Goal: Task Accomplishment & Management: Manage account settings

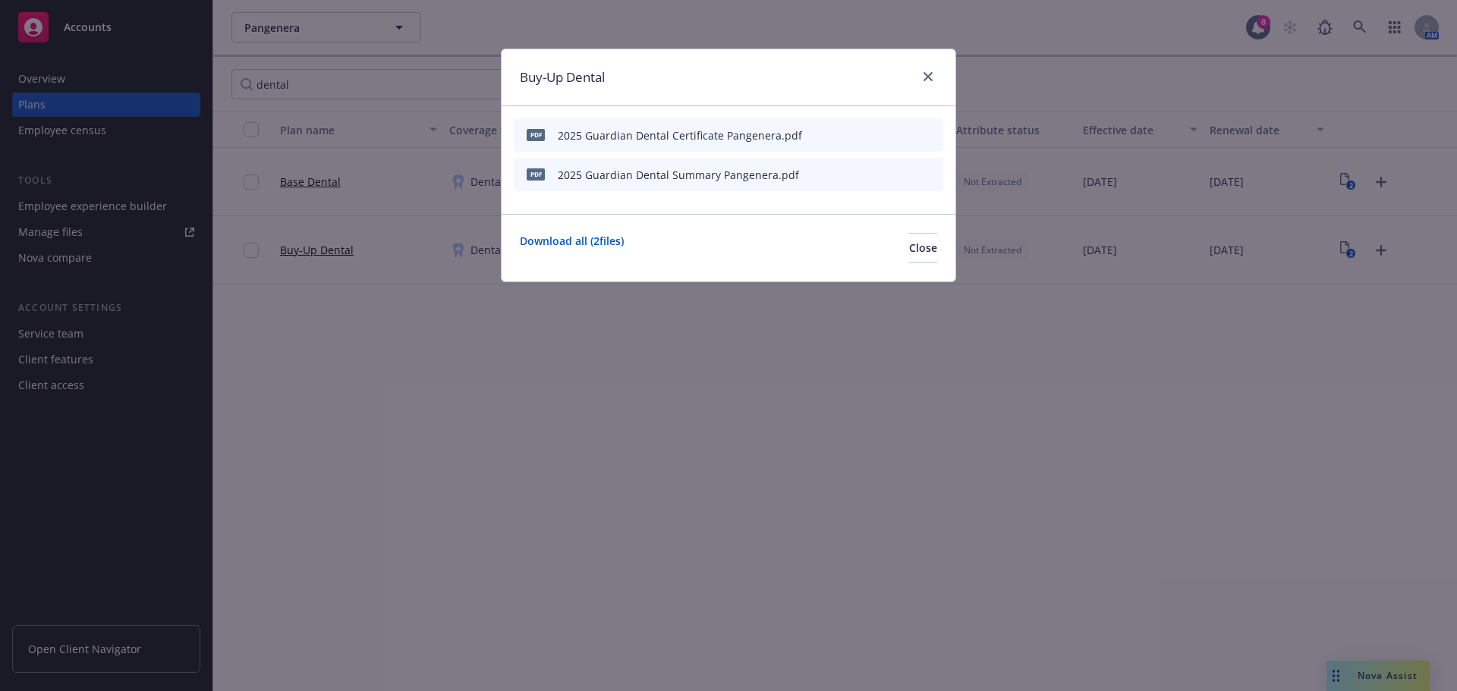
click at [502, 608] on div "Buy-Up Dental pdf 2025 Guardian Dental Certificate Pangenera.pdf pdf 2025 Guard…" at bounding box center [728, 345] width 1457 height 691
click at [909, 239] on button "Close" at bounding box center [923, 248] width 28 height 30
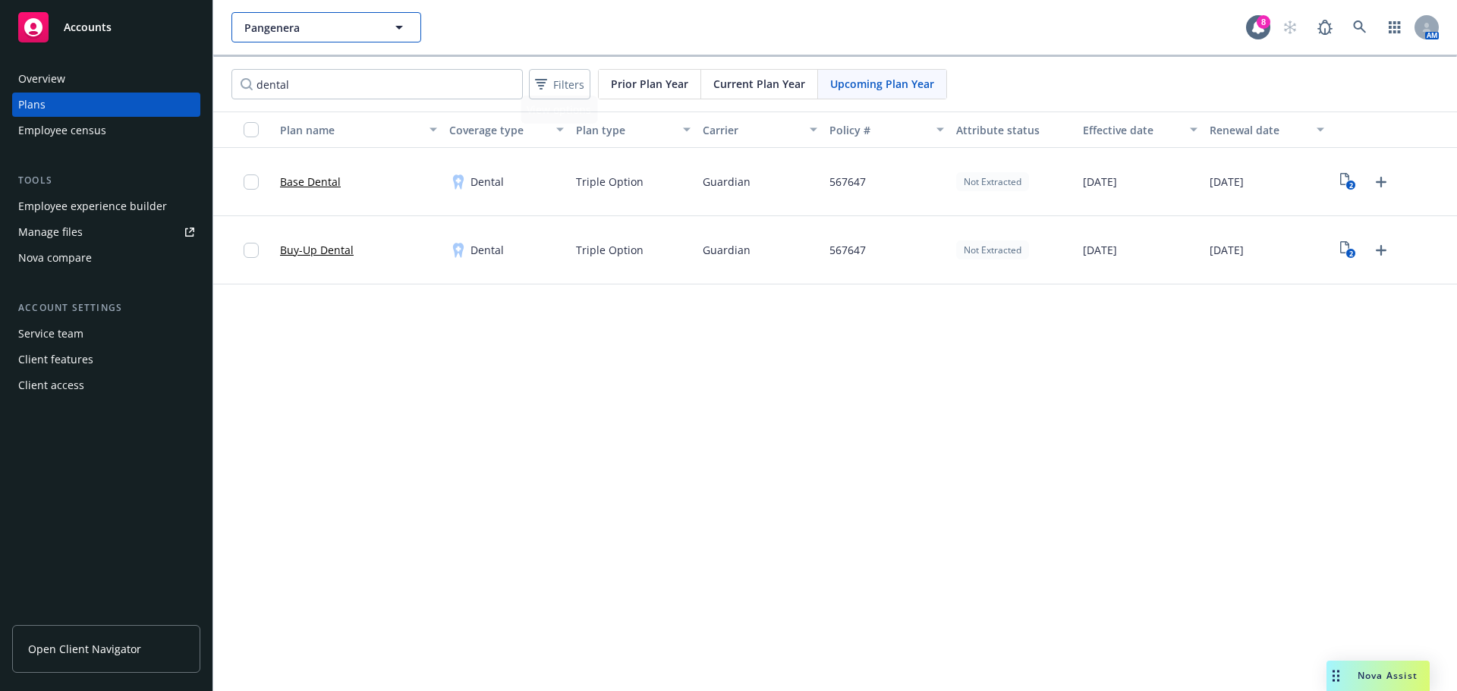
click at [357, 30] on span "Pangenera" at bounding box center [309, 28] width 131 height 16
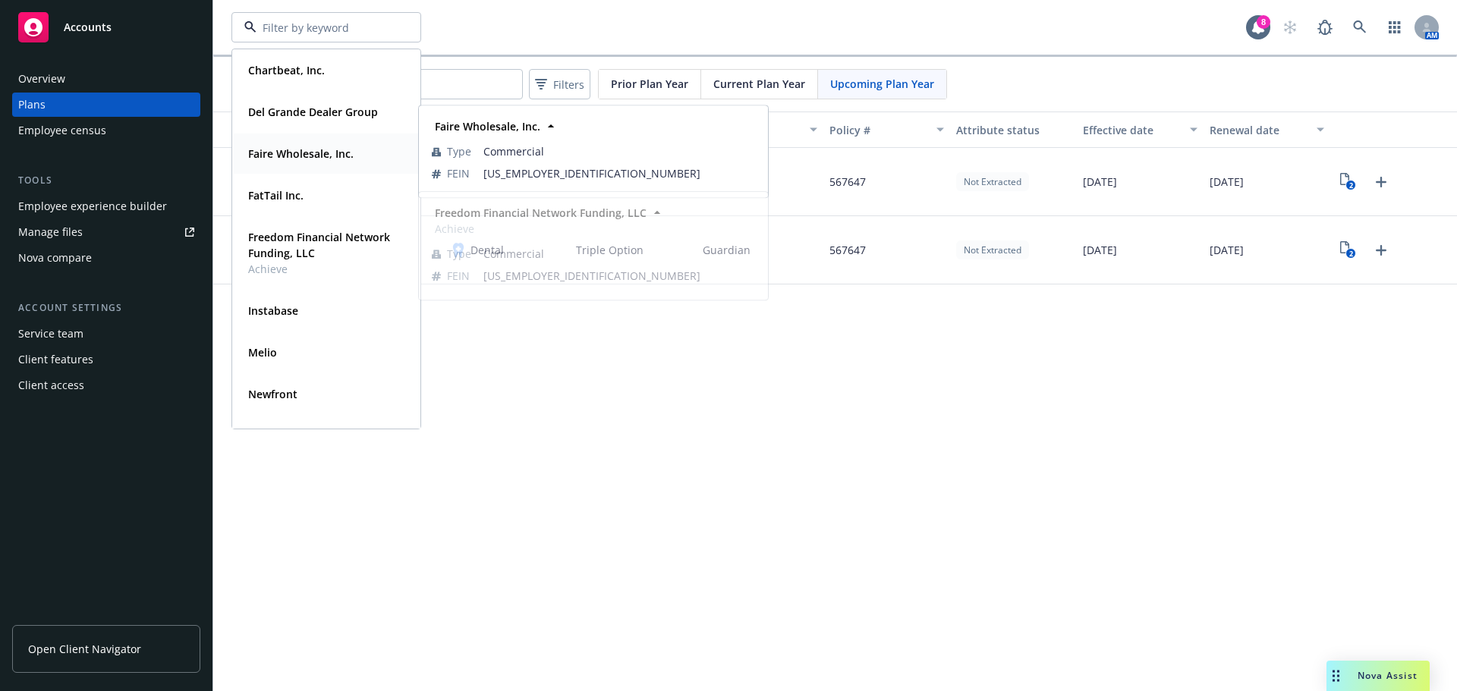
click at [289, 156] on strong "Faire Wholesale, Inc." at bounding box center [300, 153] width 105 height 14
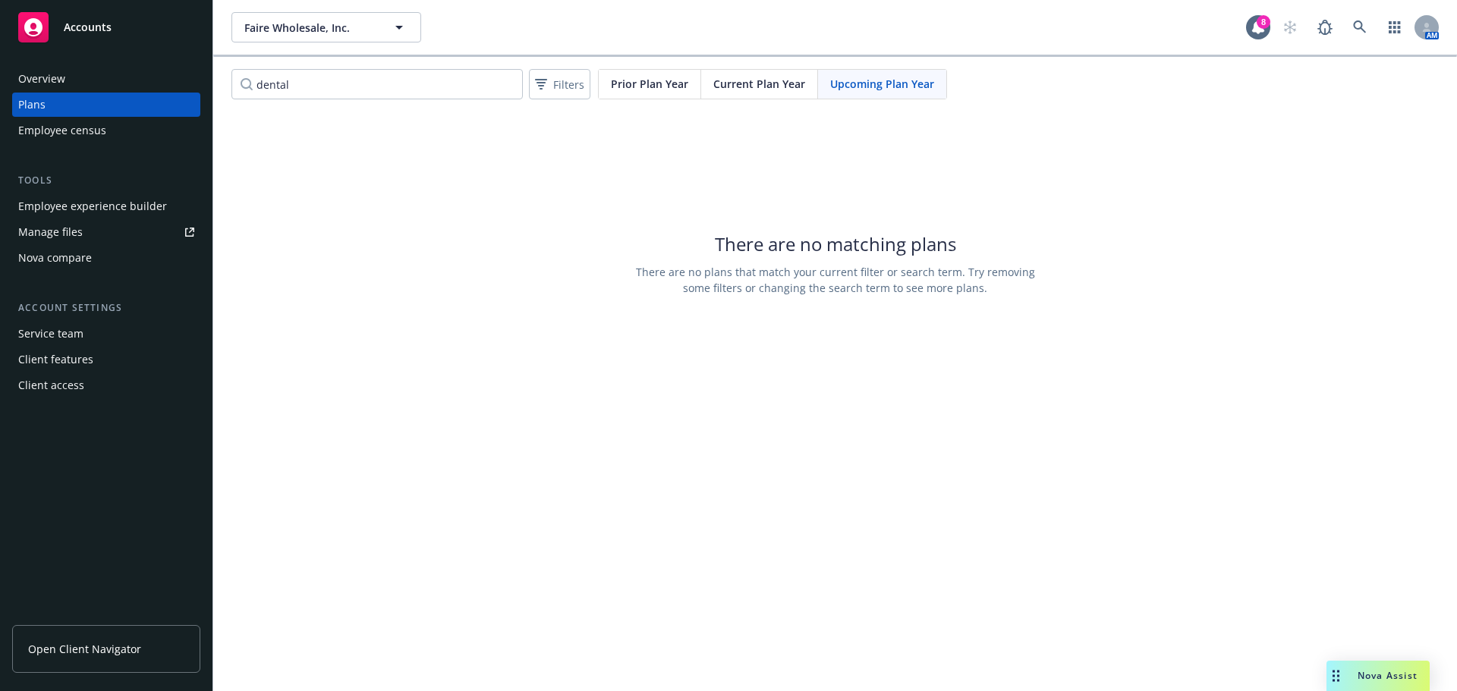
click at [147, 206] on div "Employee experience builder" at bounding box center [92, 206] width 149 height 24
click at [315, 27] on span "Faire Wholesale, Inc." at bounding box center [309, 28] width 131 height 16
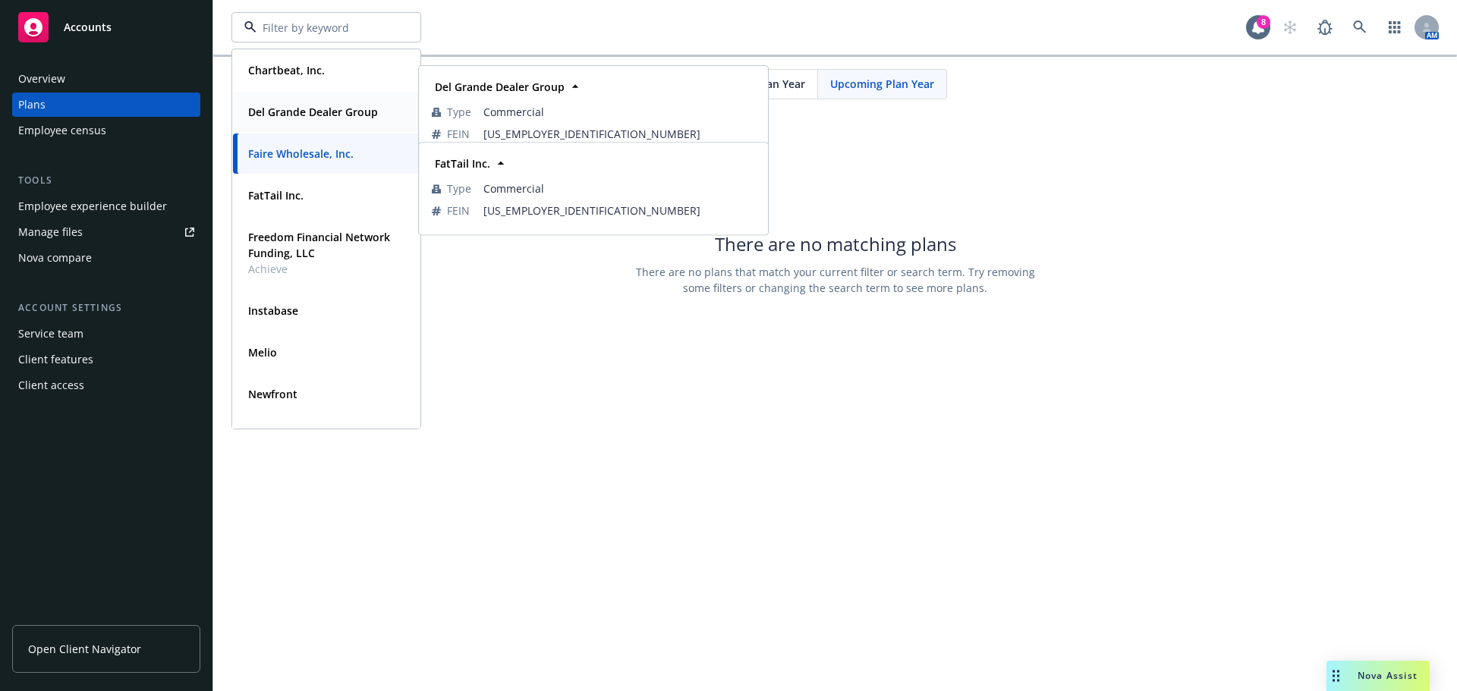
click at [300, 119] on span "Del Grande Dealer Group" at bounding box center [313, 112] width 130 height 16
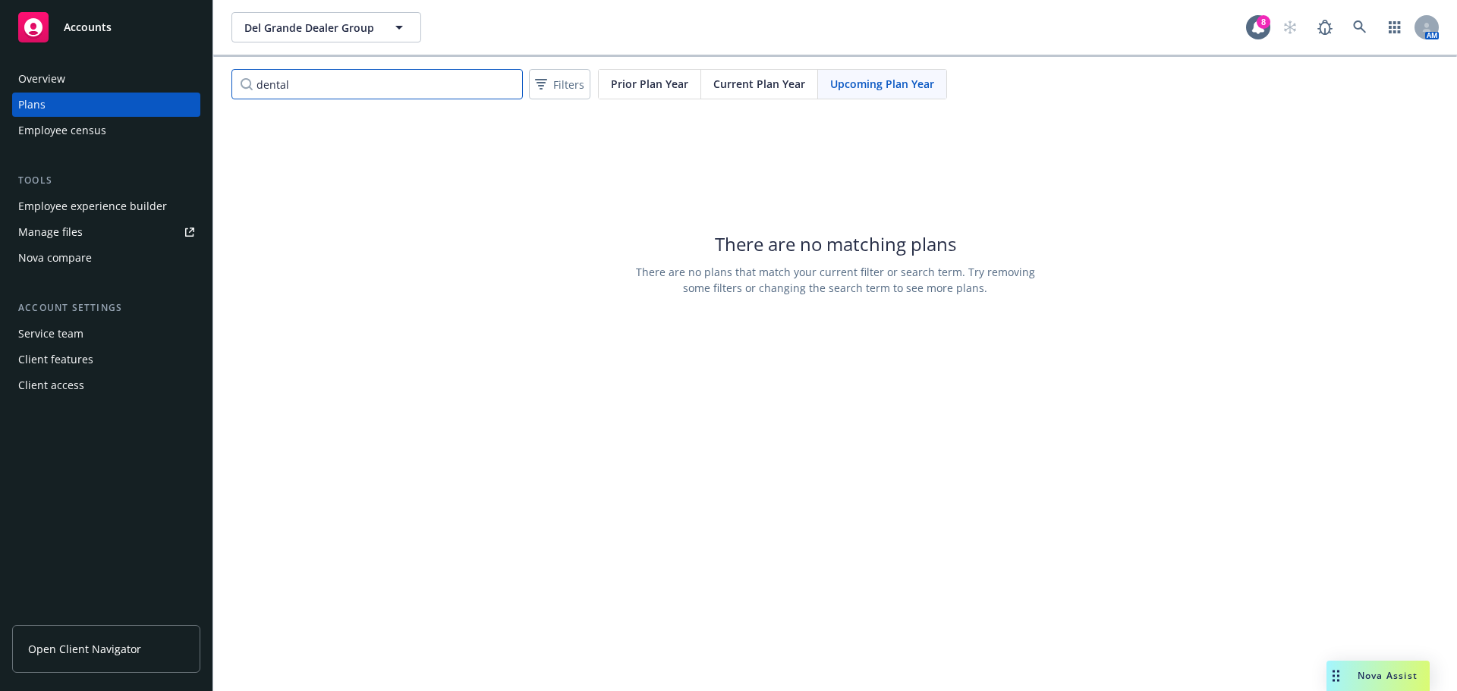
click at [341, 80] on input "dental" at bounding box center [376, 84] width 291 height 30
drag, startPoint x: 64, startPoint y: 75, endPoint x: 16, endPoint y: 68, distance: 48.3
click at [16, 69] on div "Accounts Overview Plans Employee census Tools Employee experience builder Manag…" at bounding box center [728, 345] width 1457 height 691
type input "united"
click at [769, 88] on span "Current Plan Year" at bounding box center [759, 84] width 92 height 16
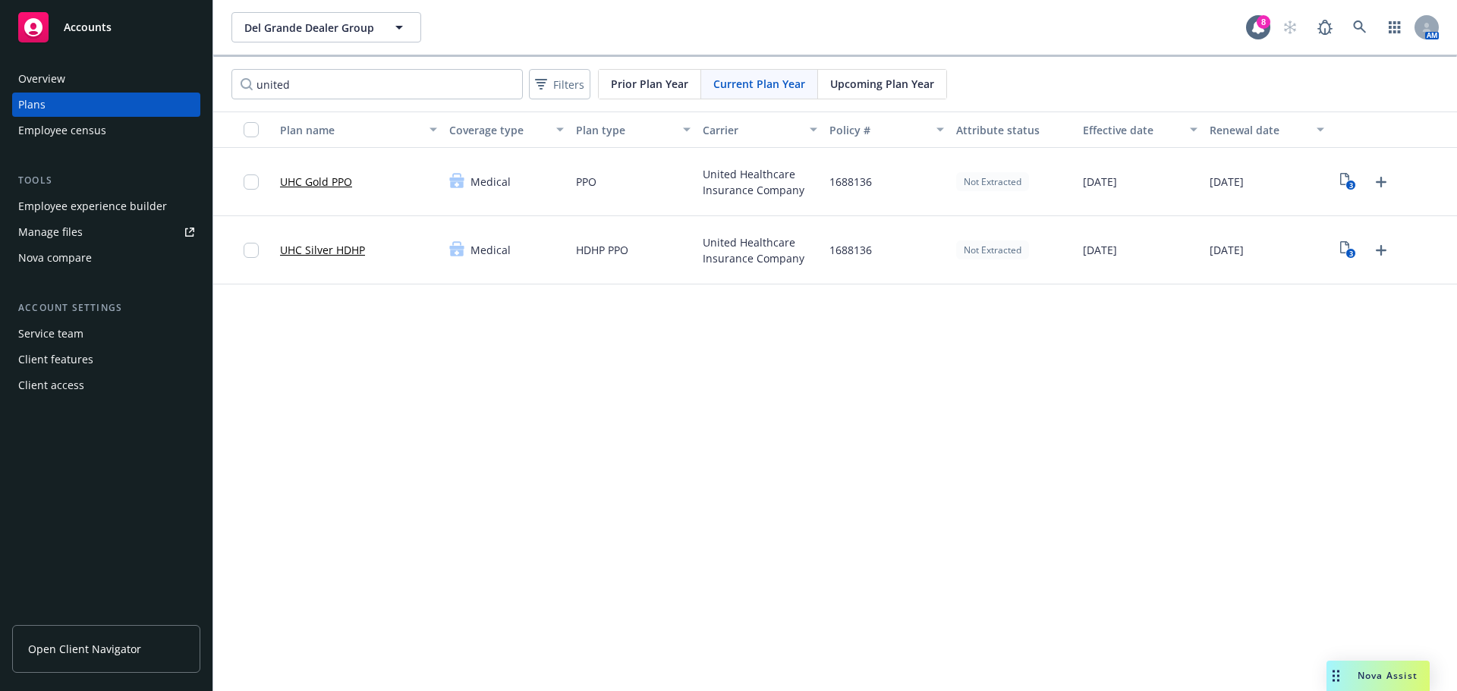
click at [557, 408] on div "Del Grande Dealer Group Del Grande Dealer Group 8 AM united Filters Prior Plan …" at bounding box center [835, 345] width 1244 height 691
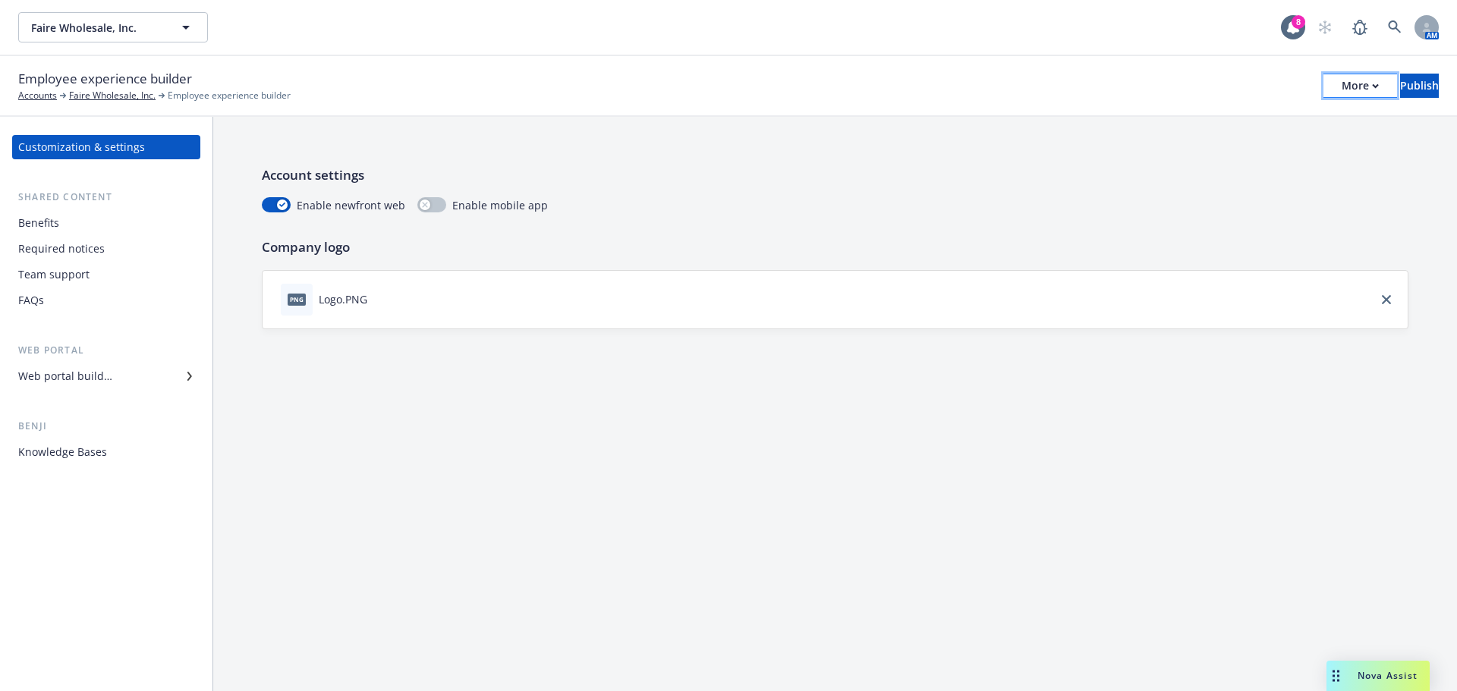
click at [1342, 83] on div "More" at bounding box center [1360, 85] width 37 height 23
click at [637, 470] on div "Account settings Enable newfront web Enable mobile app Company logo PNG Logo.PNG" at bounding box center [835, 404] width 1244 height 574
click at [72, 386] on div "Web portal builder" at bounding box center [65, 376] width 94 height 24
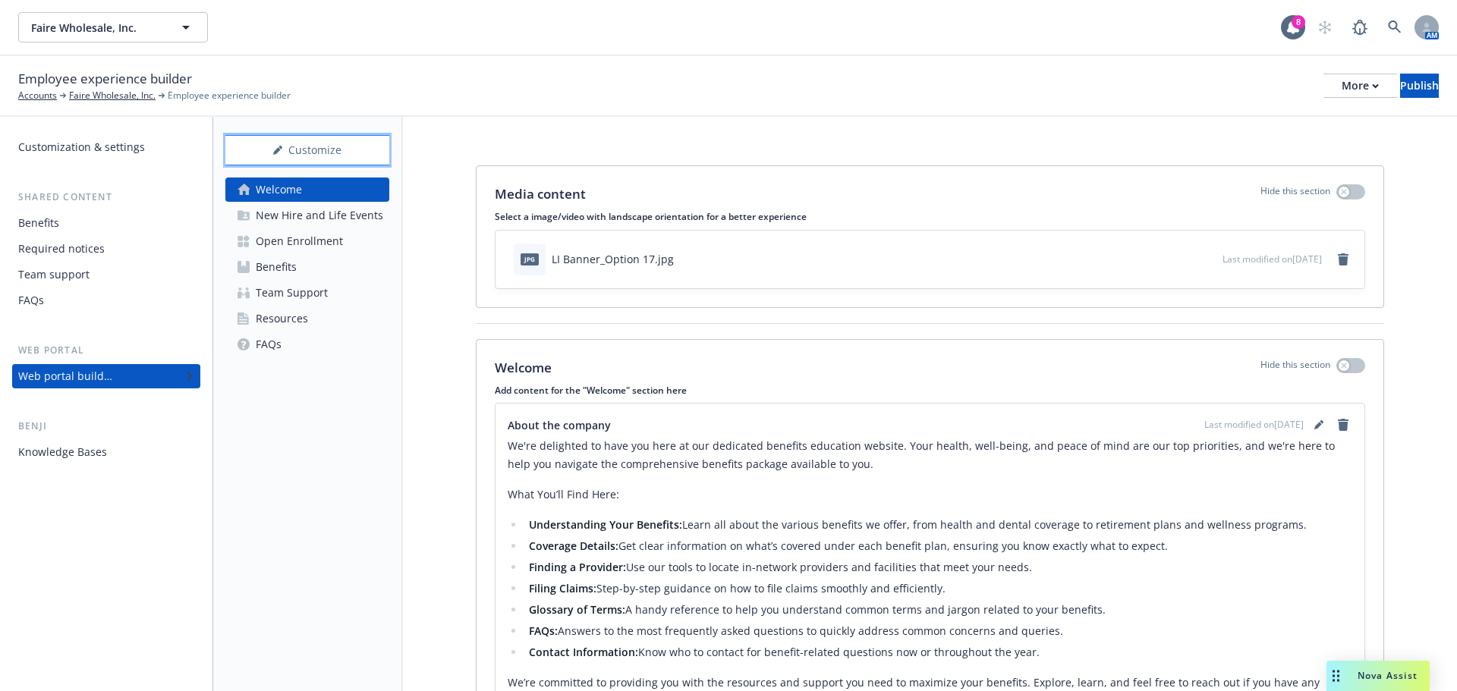
click at [353, 156] on div "Customize" at bounding box center [307, 150] width 164 height 29
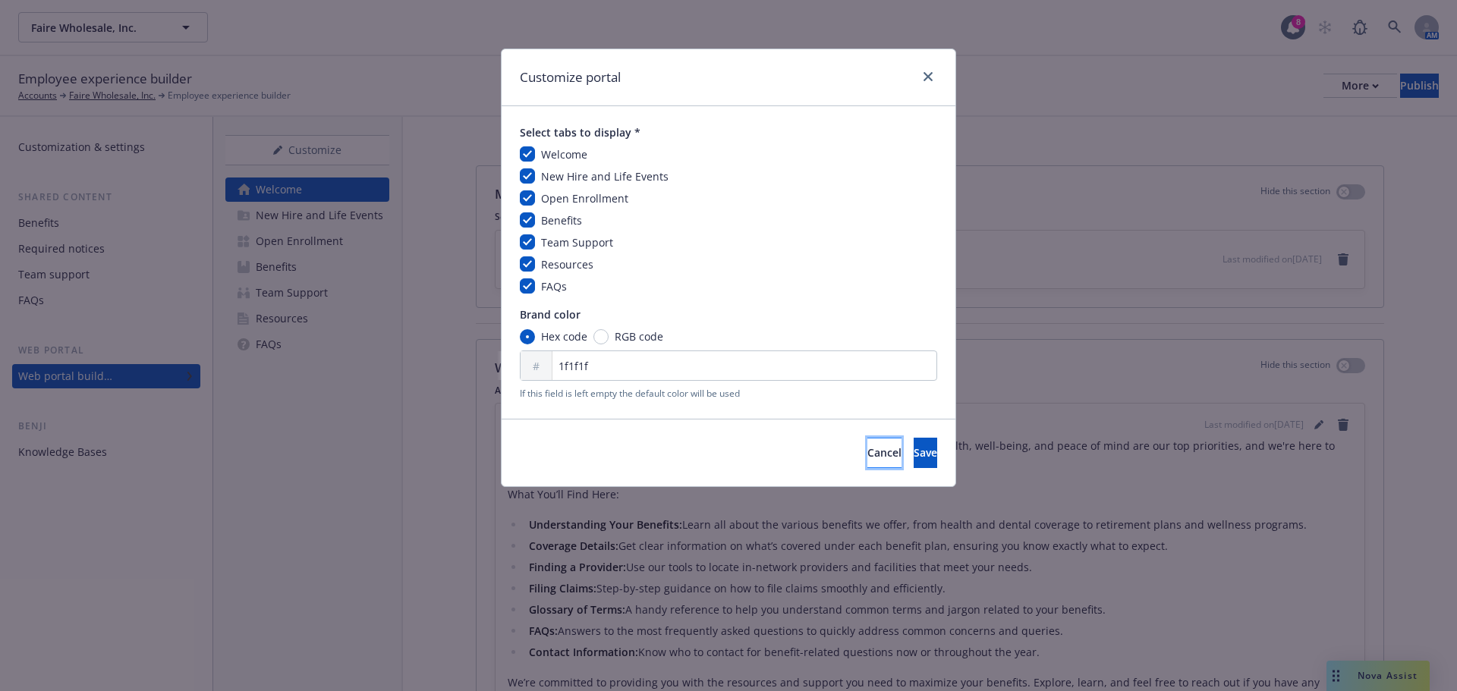
click at [867, 464] on button "Cancel" at bounding box center [884, 453] width 34 height 30
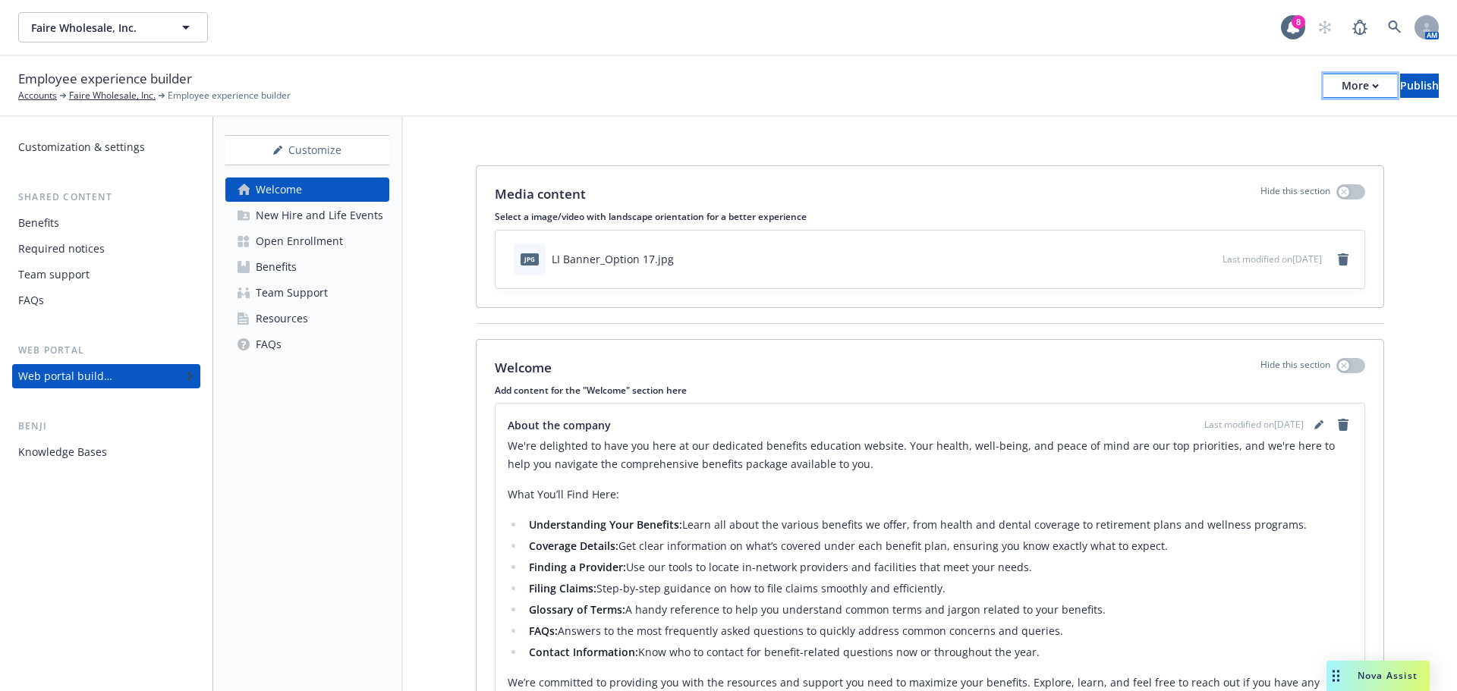
click at [1342, 79] on div "More" at bounding box center [1360, 85] width 37 height 23
click at [1260, 114] on link "Copy preview link" at bounding box center [1234, 120] width 225 height 30
click at [340, 166] on div "Customize Welcome New Hire and Life Events Open Enrollment Benefits Team Suppor…" at bounding box center [307, 246] width 164 height 222
click at [356, 154] on div "Customize" at bounding box center [307, 150] width 164 height 29
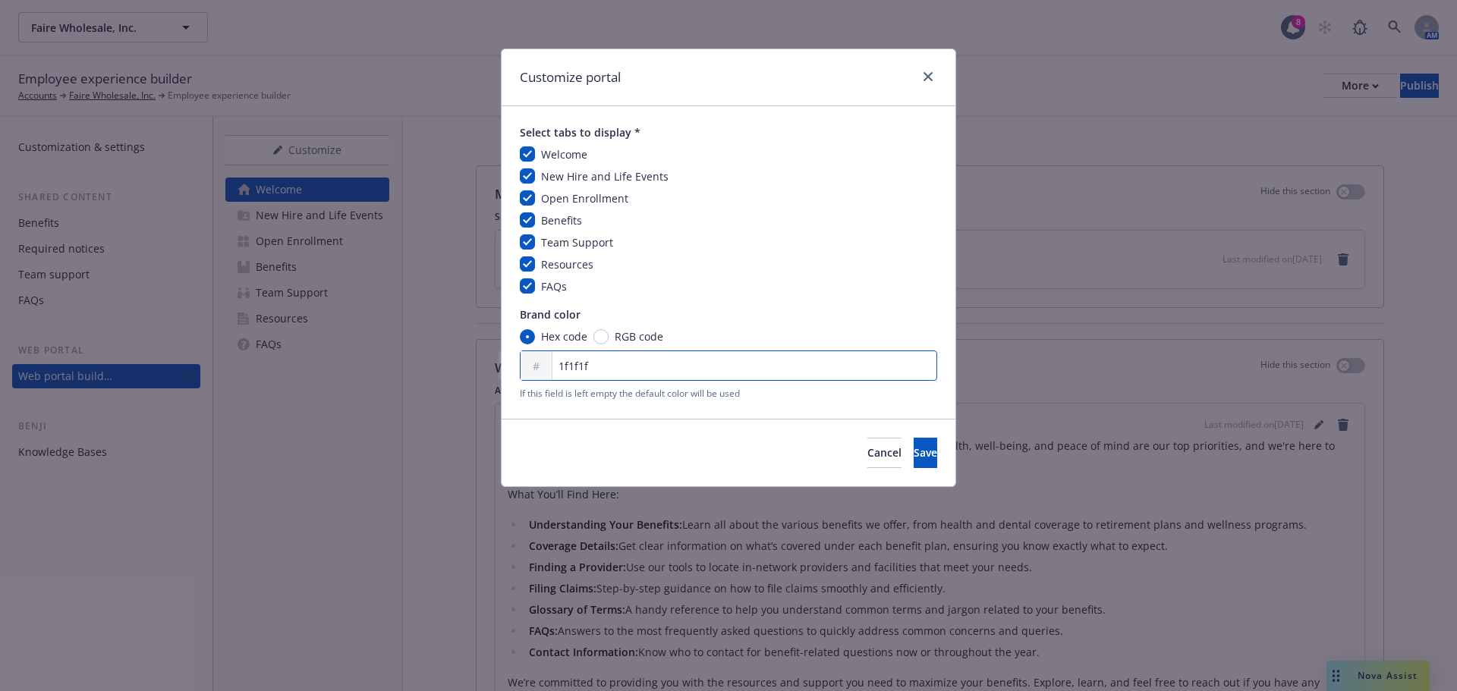
drag, startPoint x: 610, startPoint y: 365, endPoint x: 455, endPoint y: 359, distance: 155.7
click at [436, 351] on div "Customize portal Select tabs to display * Welcome New Hire and Life Events Open…" at bounding box center [728, 345] width 1457 height 691
paste input "#EDC6ED"
click at [914, 461] on button "Save" at bounding box center [926, 453] width 24 height 30
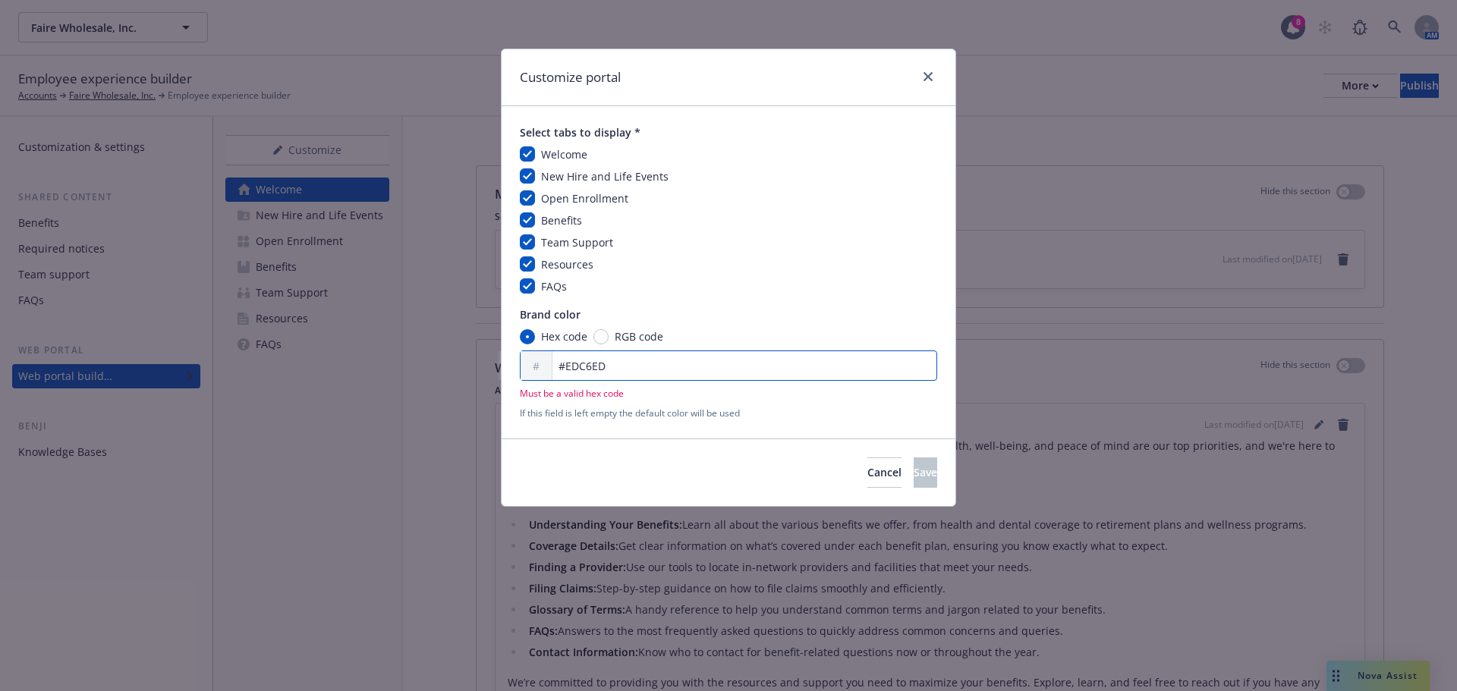
click at [679, 366] on input "#EDC6ED" at bounding box center [728, 366] width 417 height 30
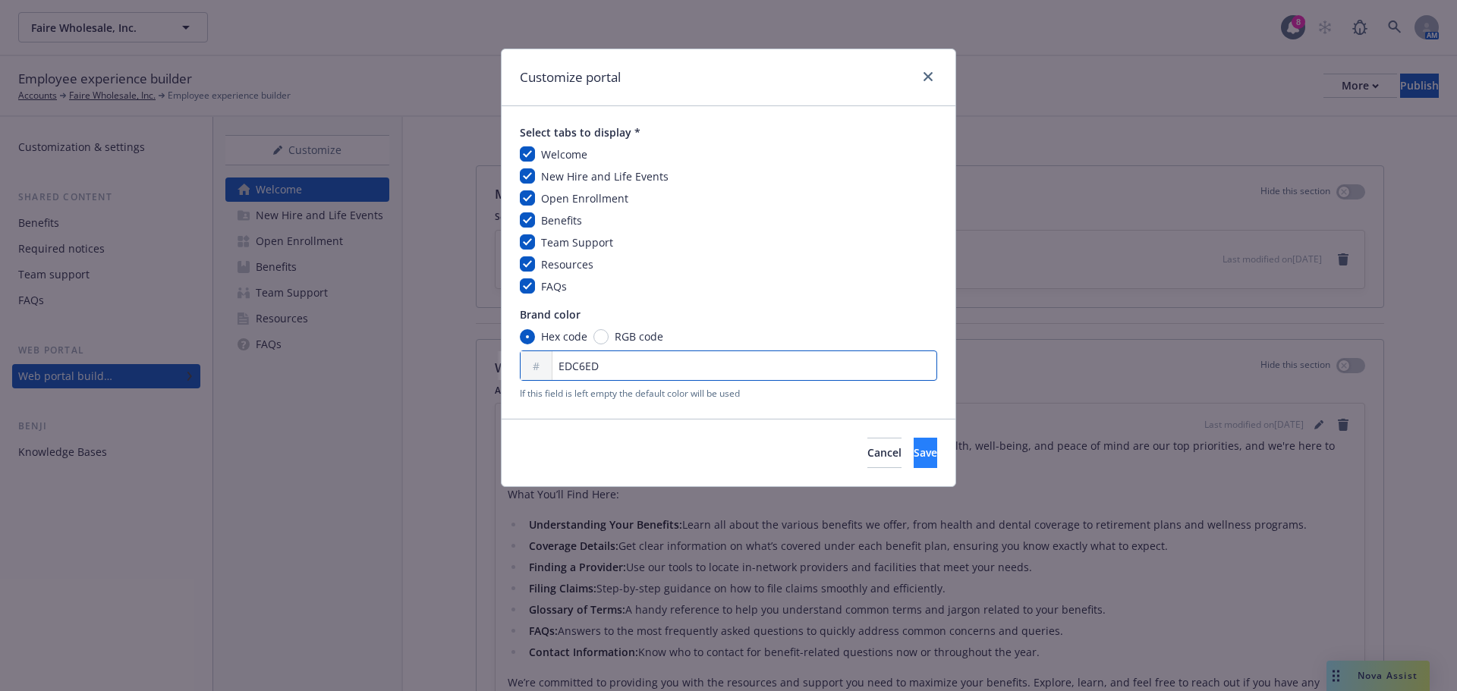
type input "EDC6ED"
click at [914, 461] on button "Save" at bounding box center [926, 453] width 24 height 30
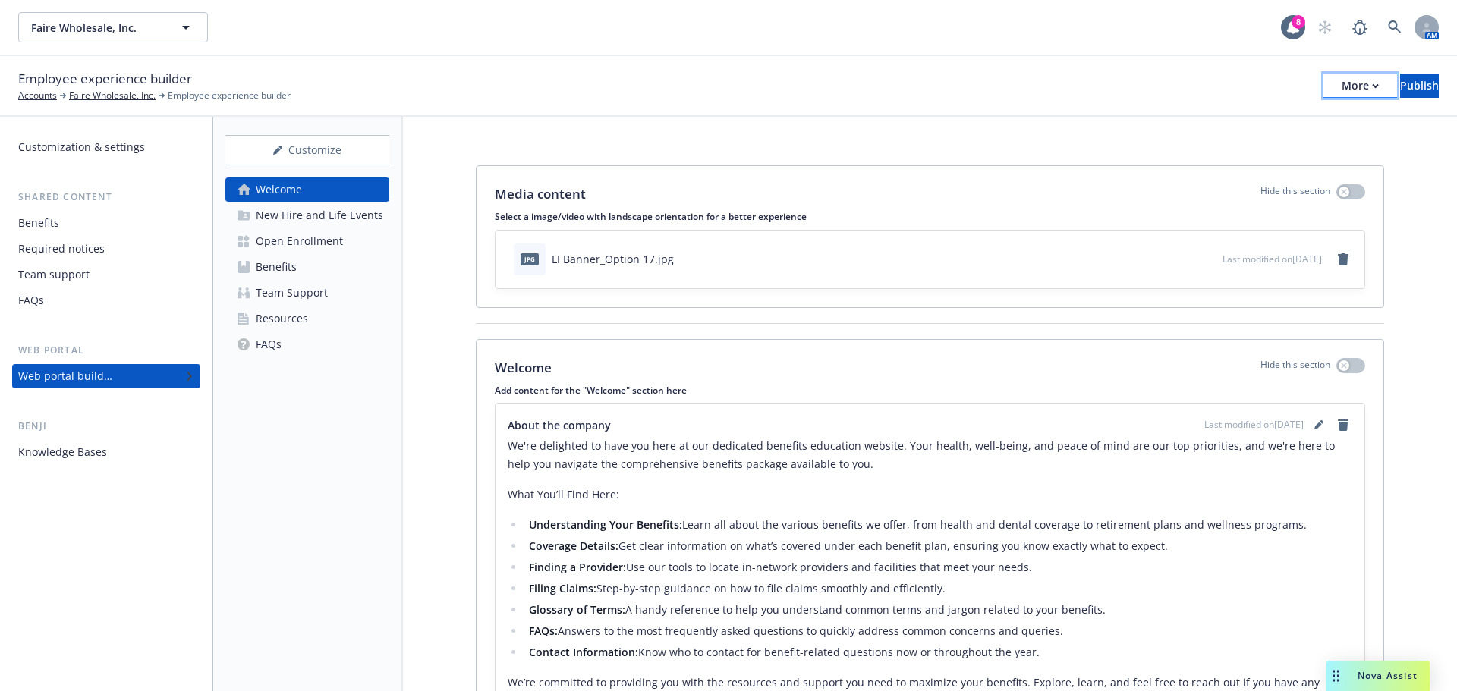
click at [1342, 87] on div "More" at bounding box center [1360, 85] width 37 height 23
drag, startPoint x: 1251, startPoint y: 118, endPoint x: 1227, endPoint y: 12, distance: 108.1
click at [1251, 118] on link "Copy preview link" at bounding box center [1234, 120] width 225 height 30
click at [325, 152] on div "Customize" at bounding box center [307, 150] width 164 height 29
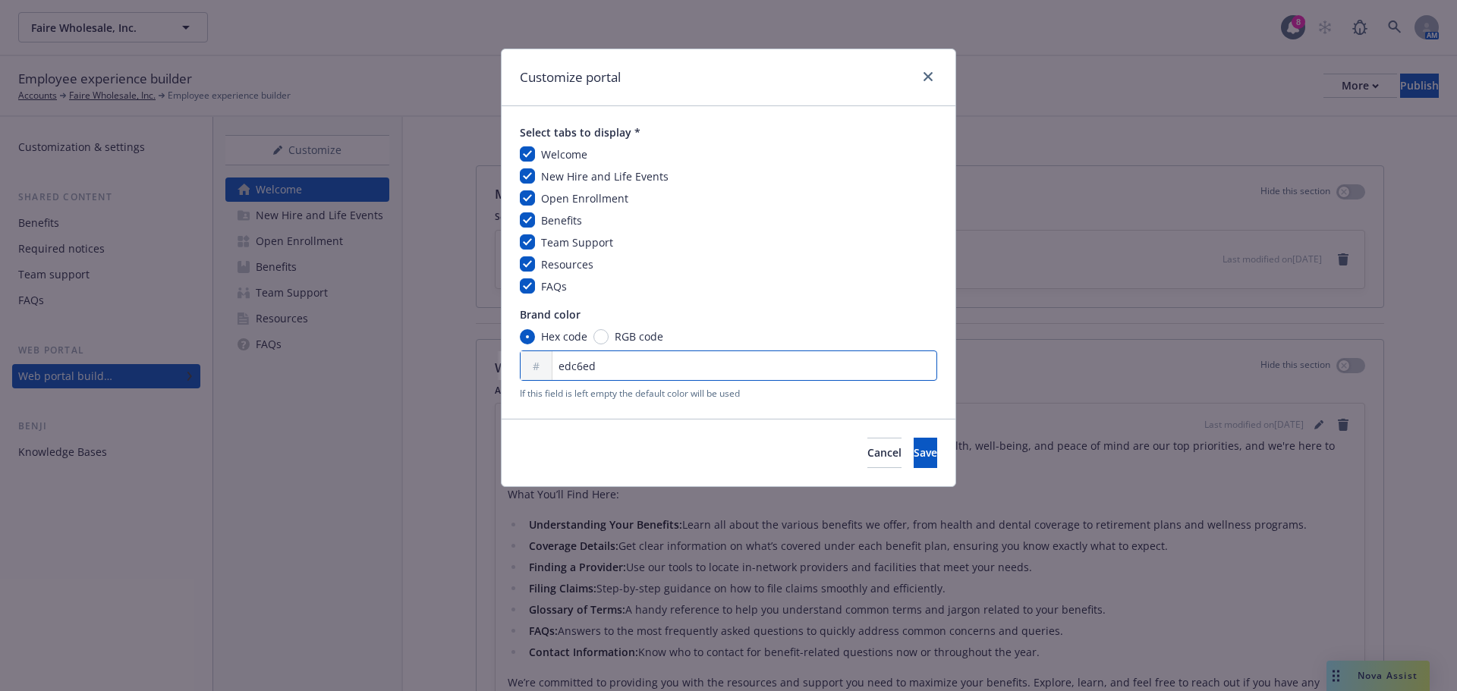
drag, startPoint x: 636, startPoint y: 367, endPoint x: 486, endPoint y: 357, distance: 149.8
click at [477, 352] on div "Customize portal Select tabs to display * Welcome New Hire and Life Events Open…" at bounding box center [728, 345] width 1457 height 691
paste input "F1F29F"
type input "F1F29F"
click at [914, 459] on span "Save" at bounding box center [926, 452] width 24 height 14
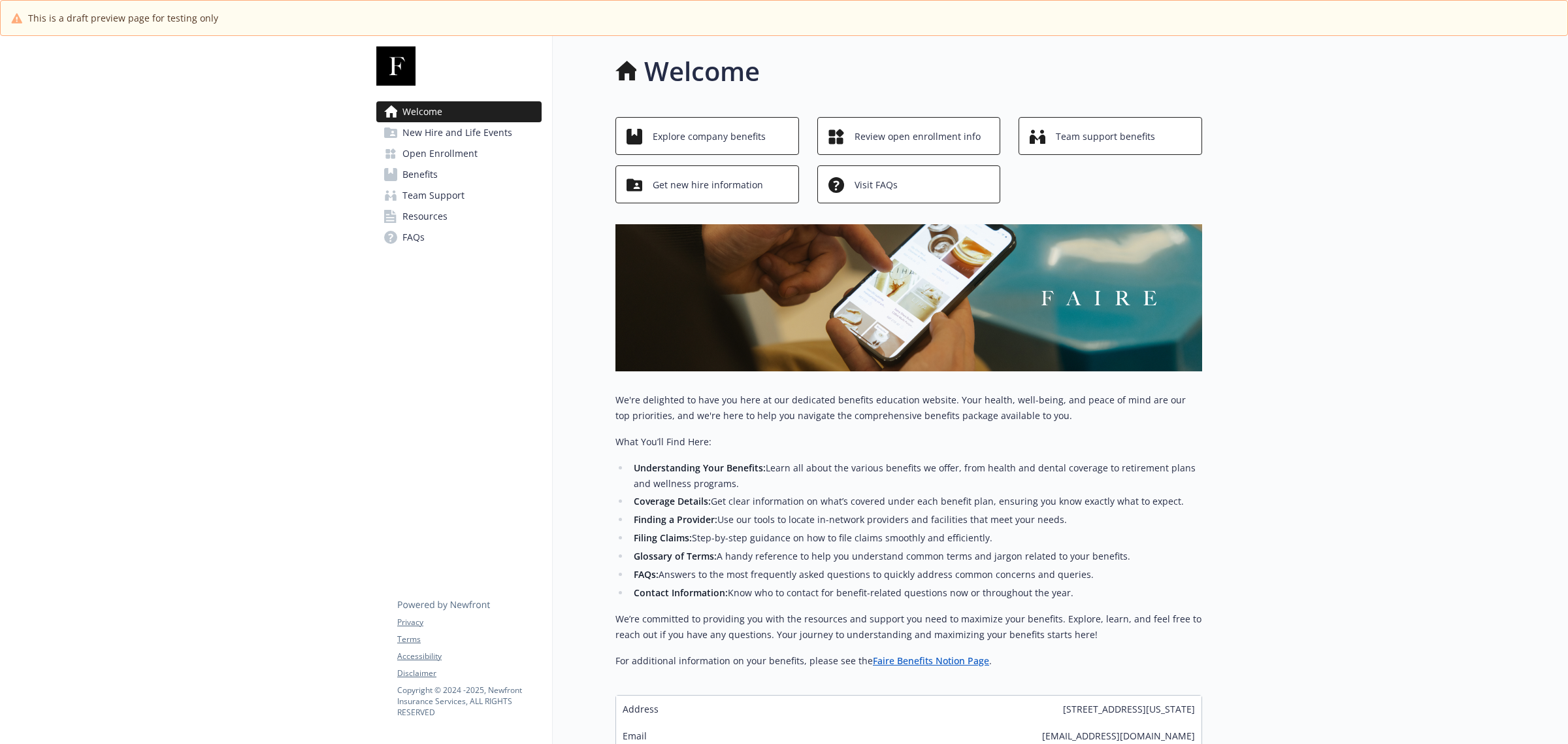
click at [435, 127] on span "New Hire and Life Events" at bounding box center [456, 133] width 109 height 21
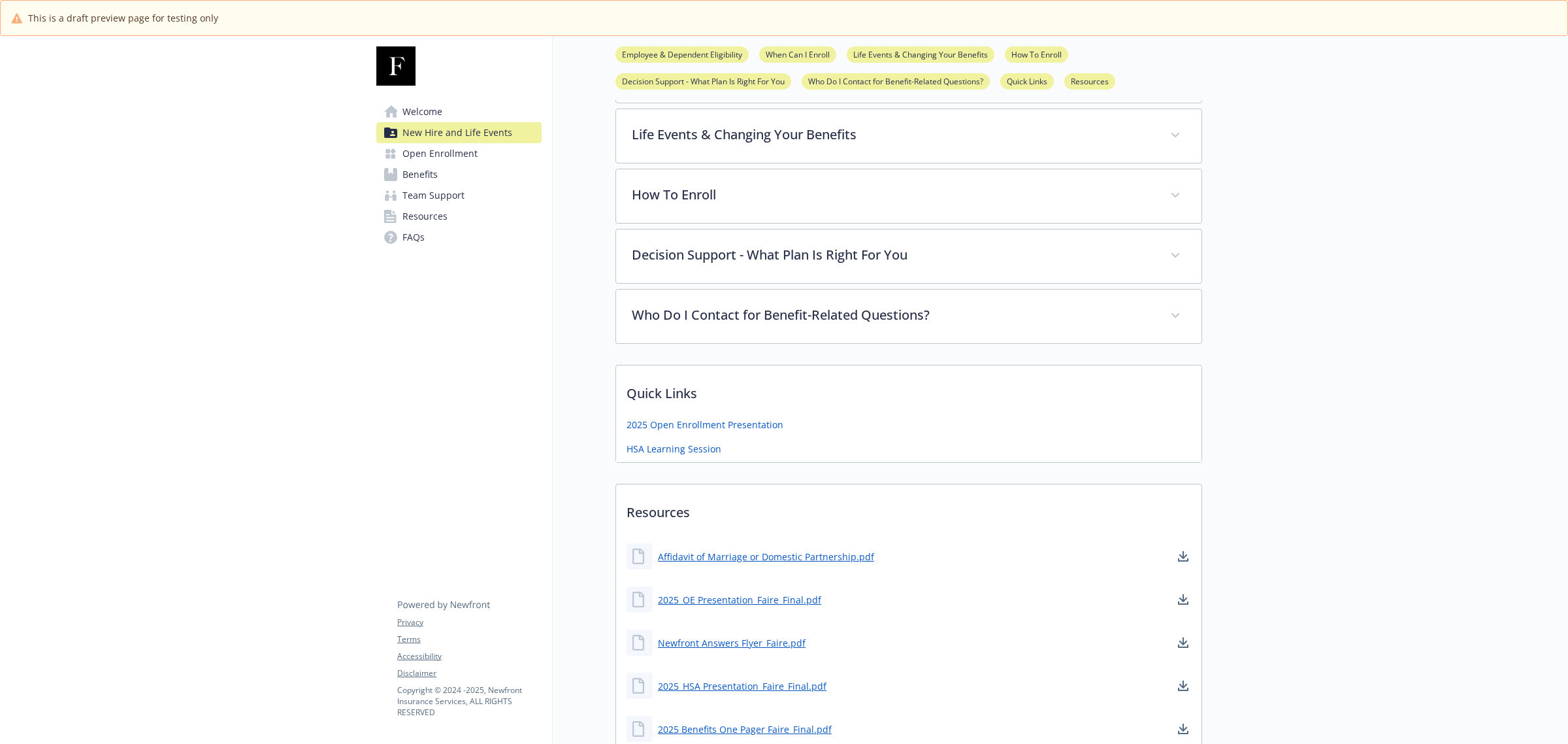
scroll to position [666, 0]
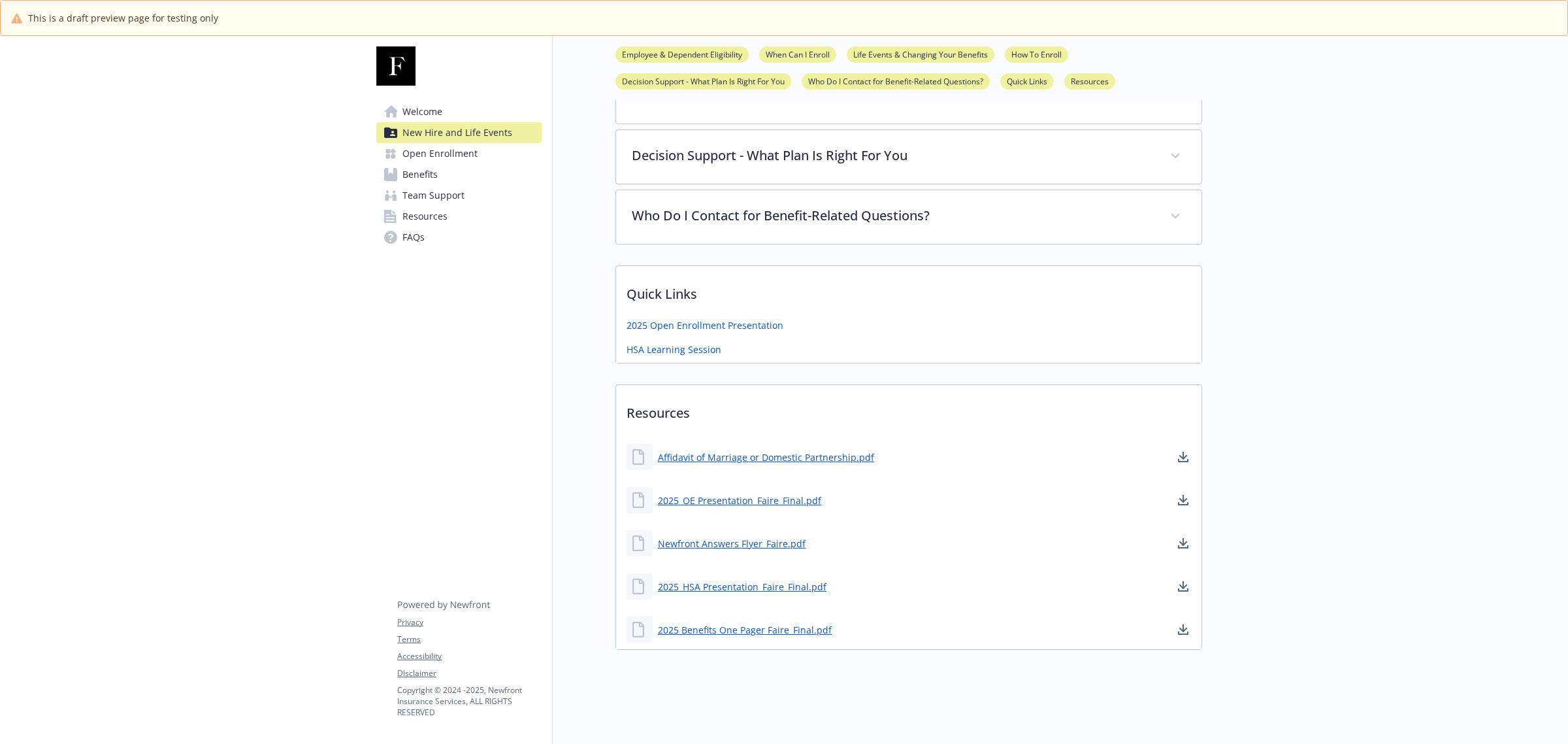
click at [456, 144] on span "Open Enrollment" at bounding box center [439, 153] width 75 height 21
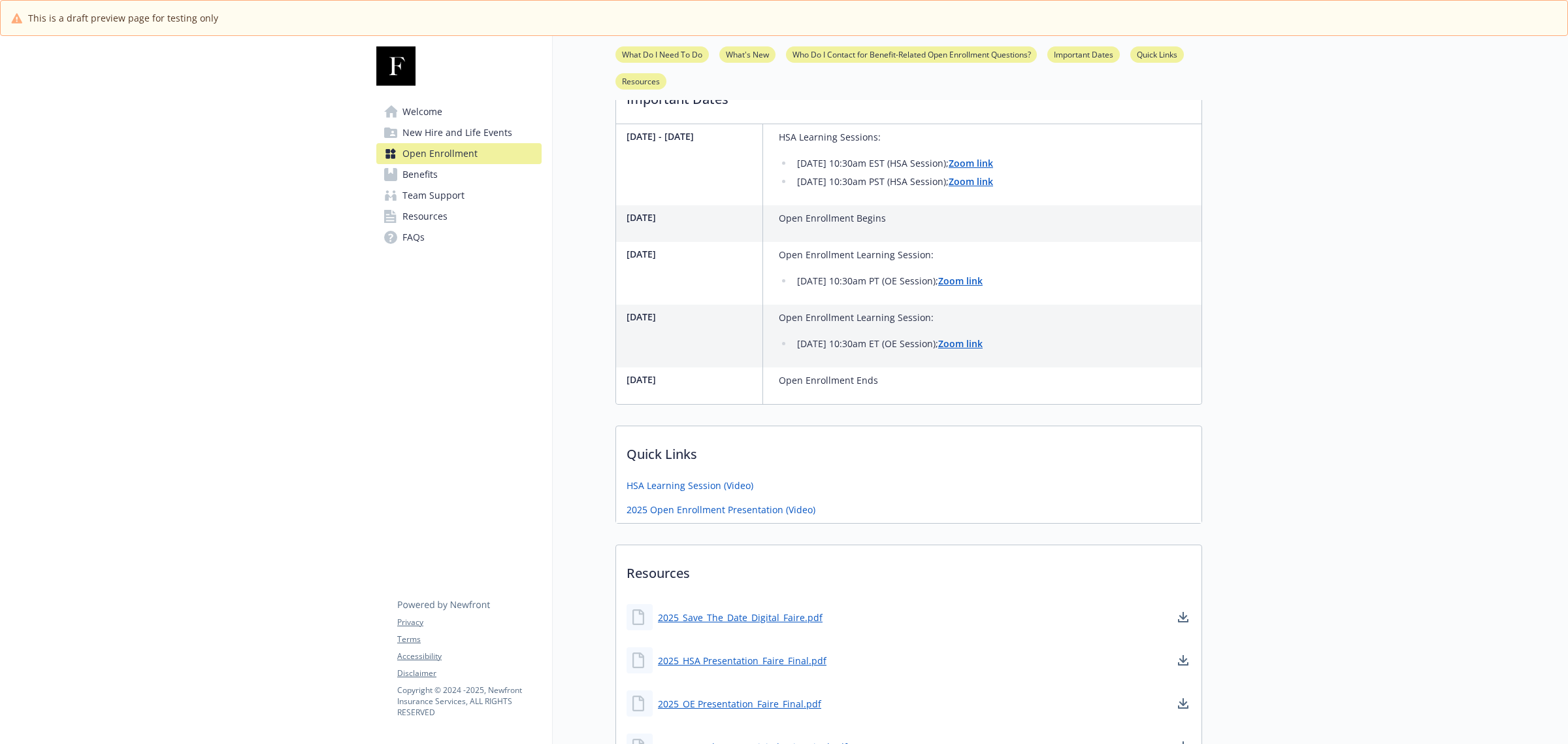
click at [435, 168] on span "Benefits" at bounding box center [419, 174] width 35 height 21
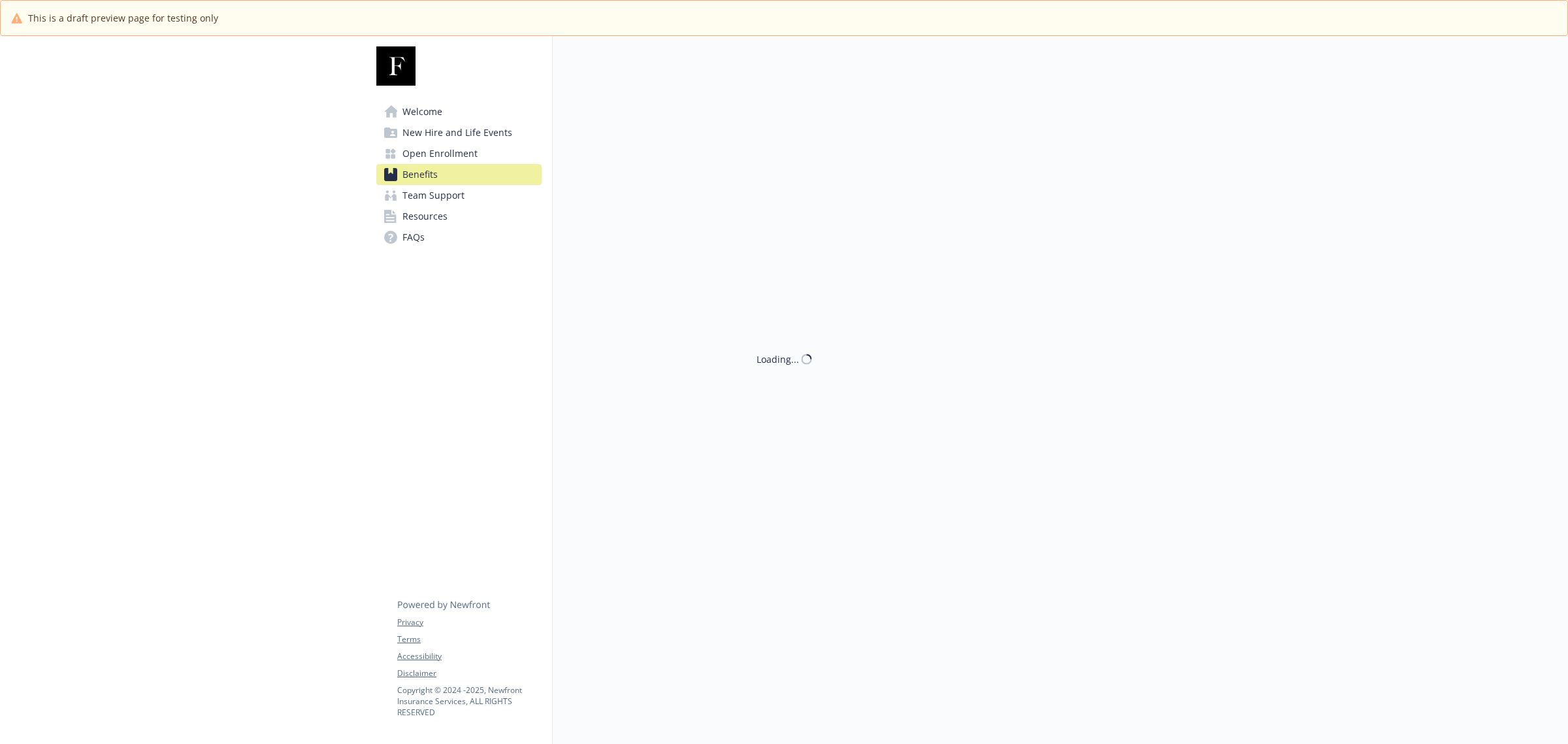
click at [432, 210] on span "Resources" at bounding box center [425, 216] width 45 height 21
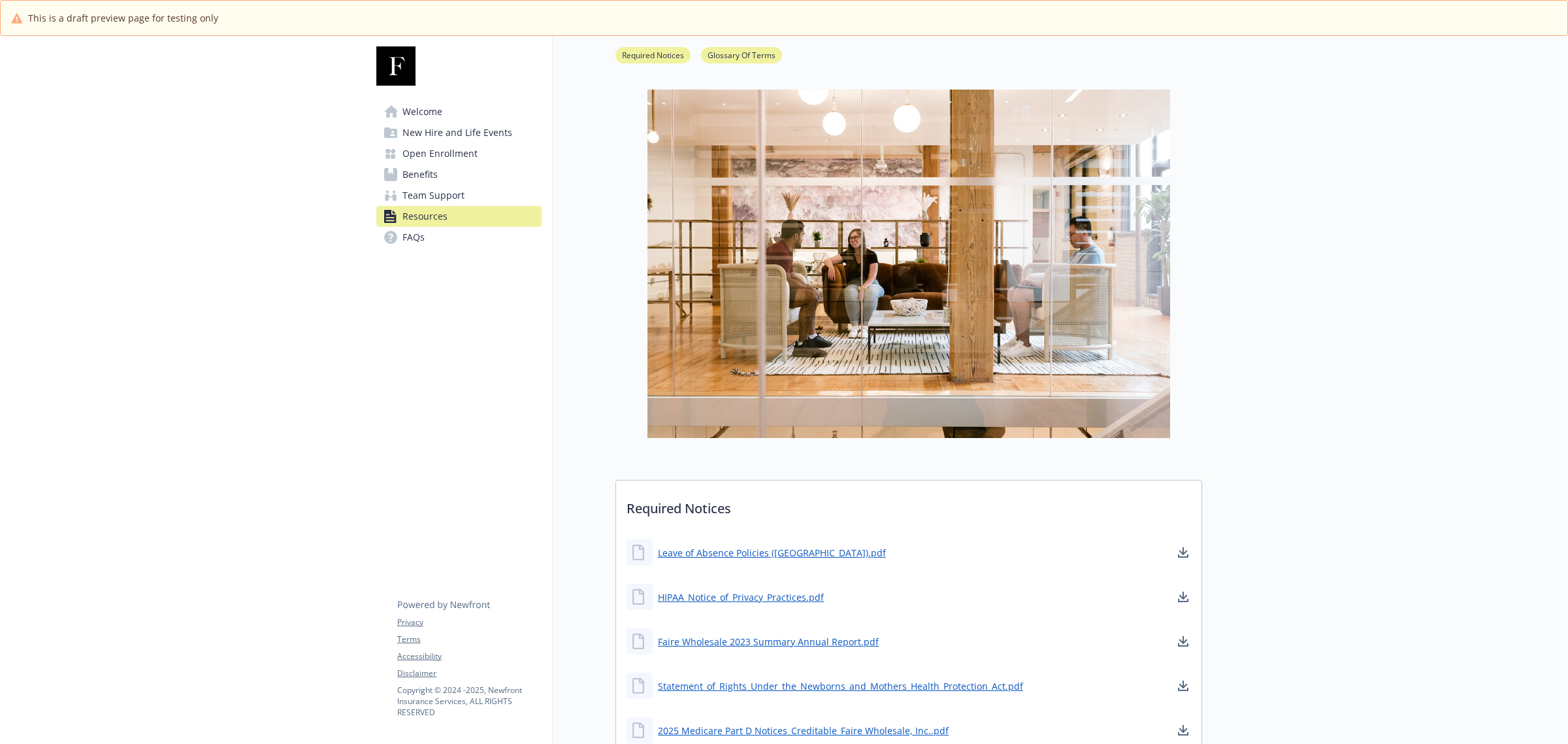
scroll to position [82, 0]
